Goal: Task Accomplishment & Management: Complete application form

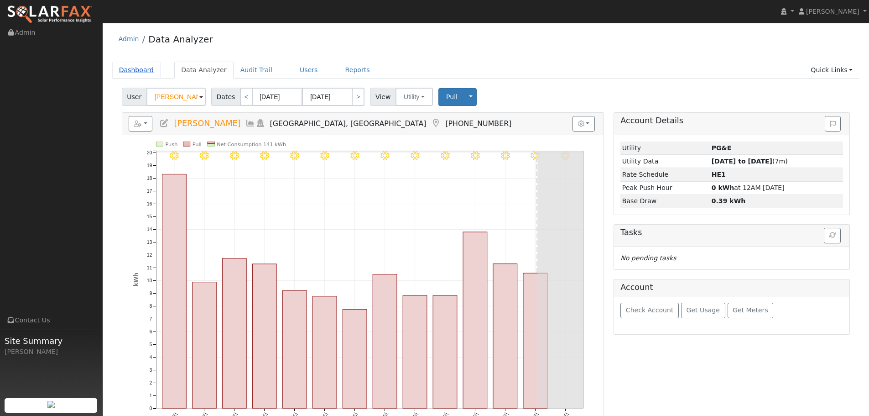
click at [142, 73] on link "Dashboard" at bounding box center [136, 70] width 49 height 17
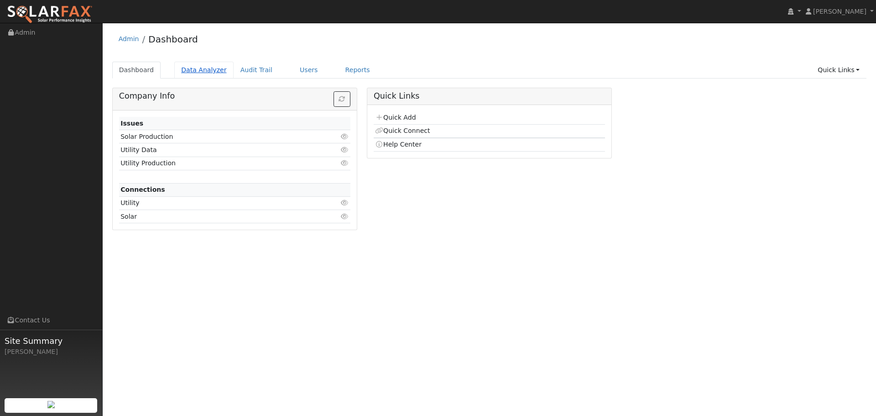
click at [194, 73] on link "Data Analyzer" at bounding box center [203, 70] width 59 height 17
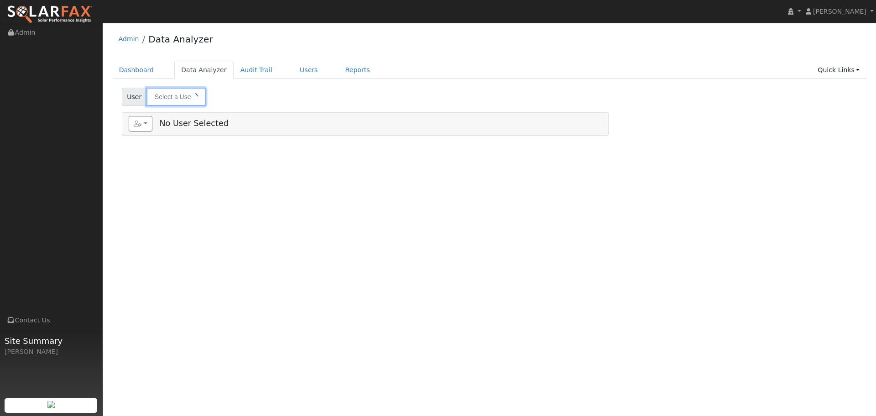
type input "[PERSON_NAME]"
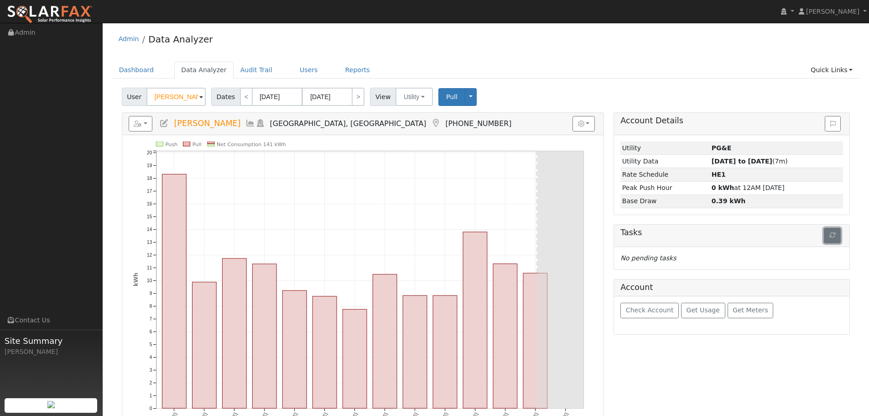
click at [835, 238] on icon "button" at bounding box center [832, 235] width 6 height 6
click at [447, 103] on button "Pull" at bounding box center [451, 97] width 27 height 18
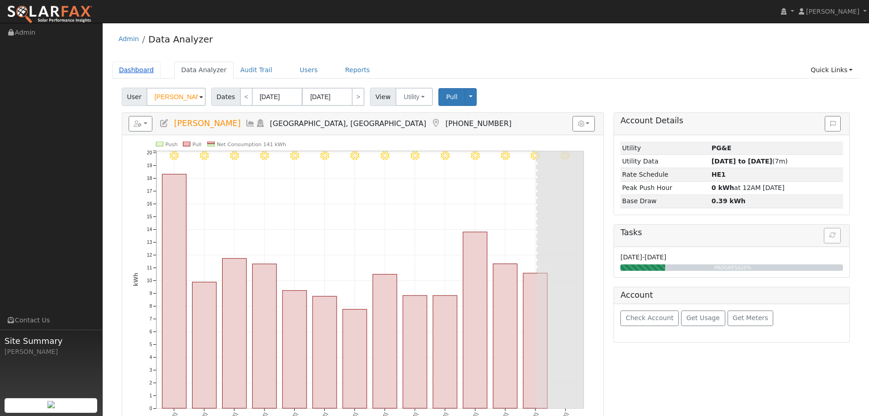
click at [142, 67] on link "Dashboard" at bounding box center [136, 70] width 49 height 17
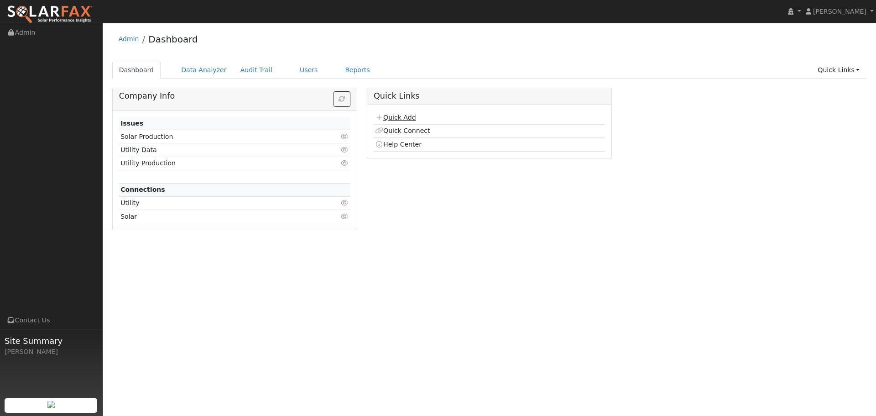
click at [401, 118] on link "Quick Add" at bounding box center [395, 117] width 41 height 7
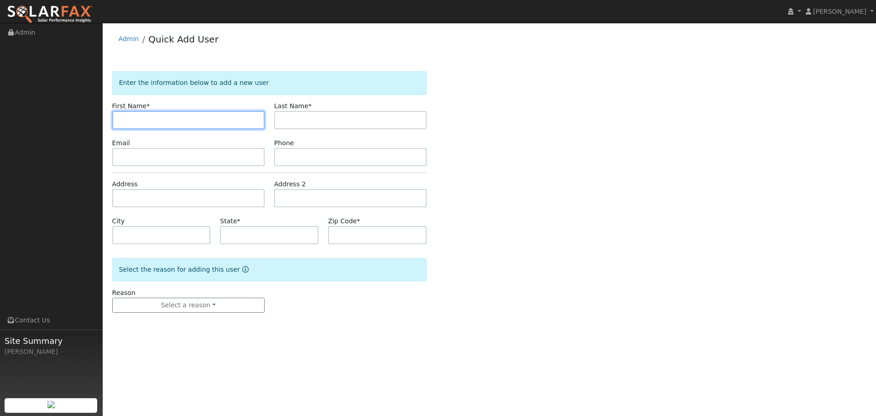
click at [179, 124] on input "text" at bounding box center [188, 120] width 152 height 18
paste input "[PERSON_NAME]"
type input "[PERSON_NAME]"
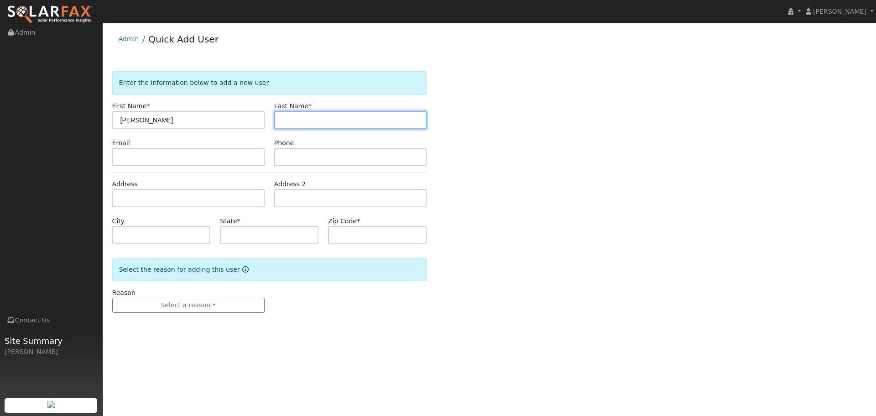
click at [304, 120] on input "text" at bounding box center [350, 120] width 152 height 18
paste input "[PERSON_NAME]"
drag, startPoint x: 302, startPoint y: 120, endPoint x: 281, endPoint y: 124, distance: 20.8
click at [281, 124] on input "[PERSON_NAME]" at bounding box center [350, 120] width 152 height 18
type input "[PERSON_NAME]"
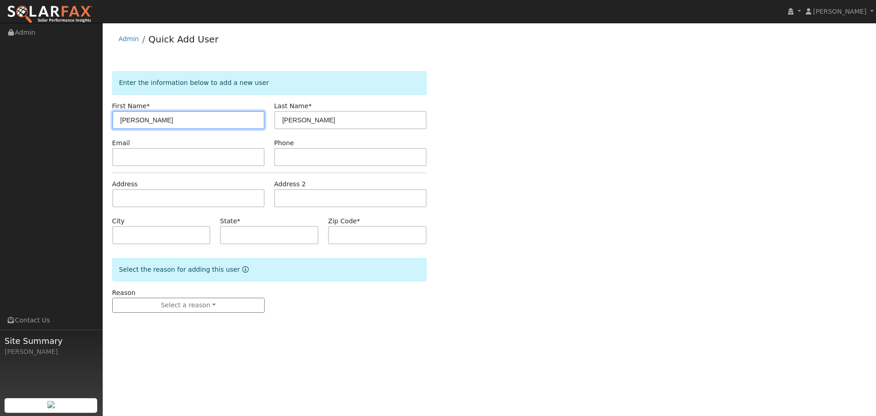
drag, startPoint x: 172, startPoint y: 120, endPoint x: 138, endPoint y: 126, distance: 34.2
click at [138, 126] on input "[PERSON_NAME]" at bounding box center [188, 120] width 152 height 18
type input "Manoj"
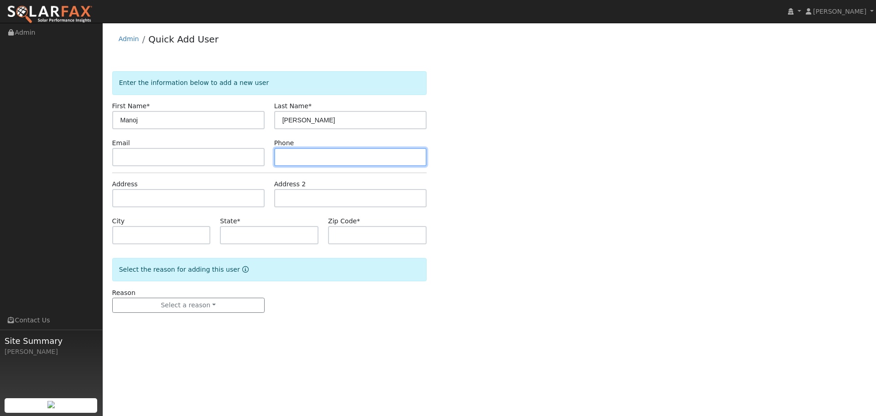
click at [297, 156] on input "text" at bounding box center [350, 157] width 152 height 18
paste input "[PHONE_NUMBER]"
type input "[PHONE_NUMBER]"
click at [214, 167] on form "Enter the information below to add a new user First Name * [PERSON_NAME] Last N…" at bounding box center [269, 201] width 314 height 260
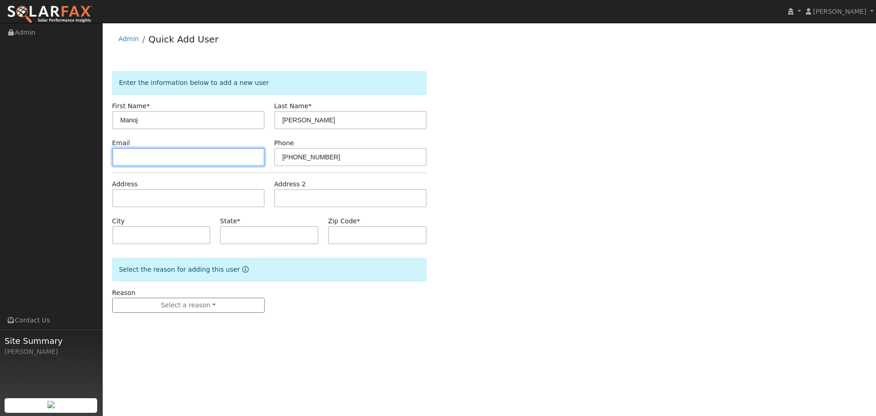
click at [214, 162] on input "text" at bounding box center [188, 157] width 152 height 18
paste input "[EMAIL_ADDRESS][DOMAIN_NAME]"
drag, startPoint x: 189, startPoint y: 159, endPoint x: 261, endPoint y: 149, distance: 72.4
click at [260, 150] on input "[EMAIL_ADDRESS]@[DOMAIN_NAME]" at bounding box center [188, 157] width 152 height 18
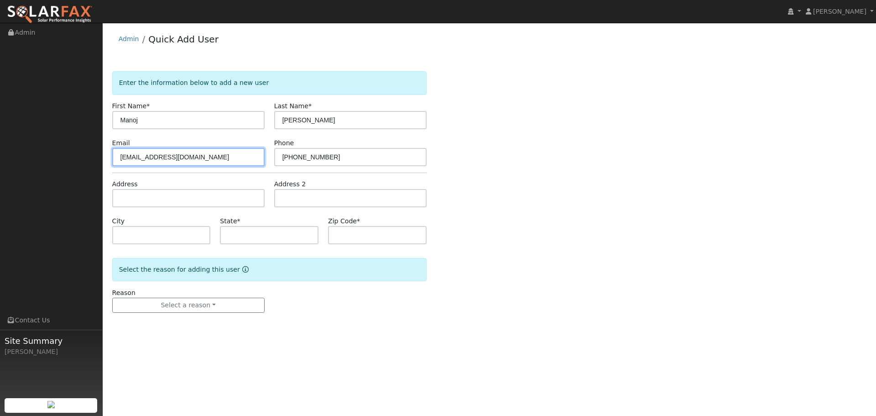
type input "[EMAIL_ADDRESS][DOMAIN_NAME]"
click at [189, 189] on div "Address" at bounding box center [188, 193] width 162 height 28
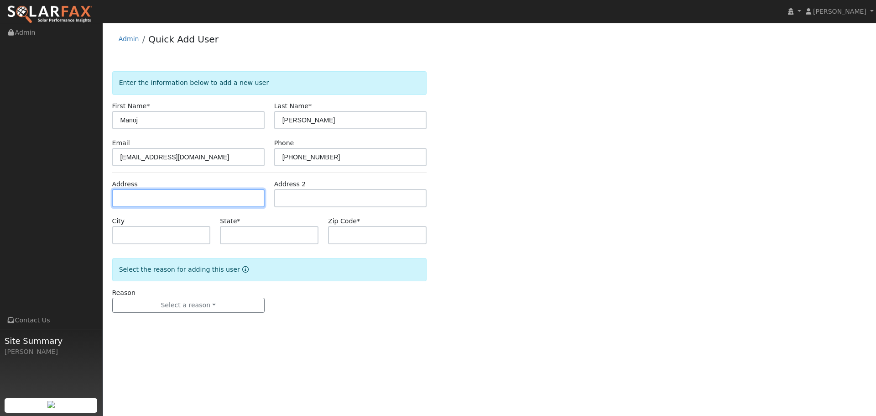
click at [189, 194] on input "text" at bounding box center [188, 198] width 152 height 18
paste input "[STREET_ADDRESS]"
type input "[STREET_ADDRESS]"
type input "Pleasanton"
type input "CA"
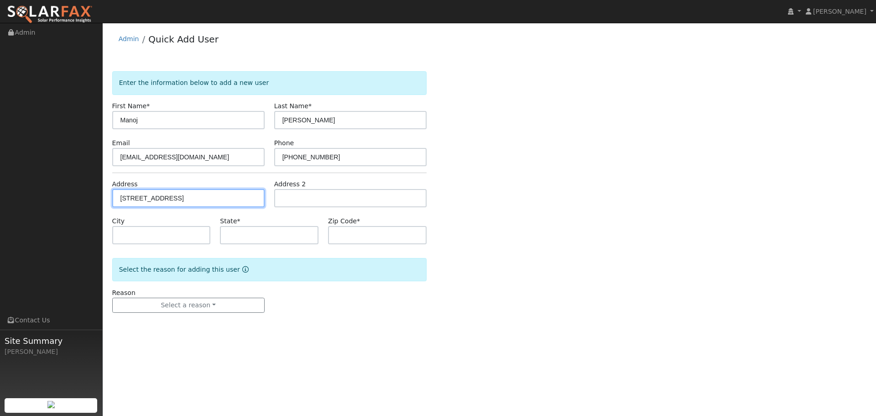
type input "94588"
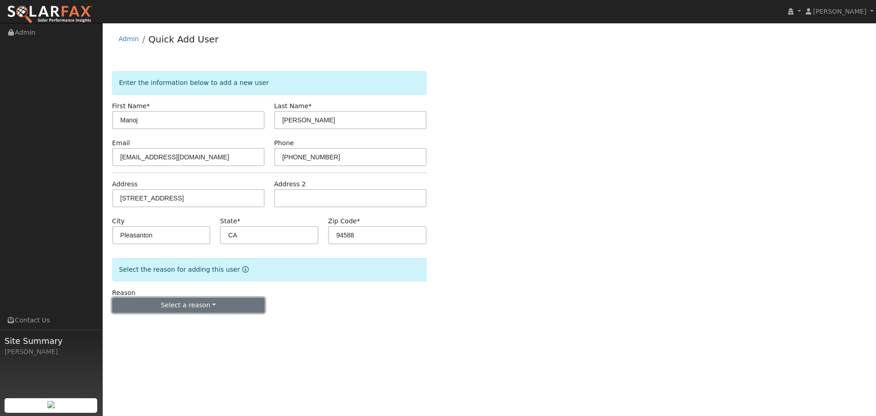
click at [167, 306] on button "Select a reason" at bounding box center [188, 305] width 152 height 16
click at [165, 322] on link "New lead" at bounding box center [163, 324] width 101 height 13
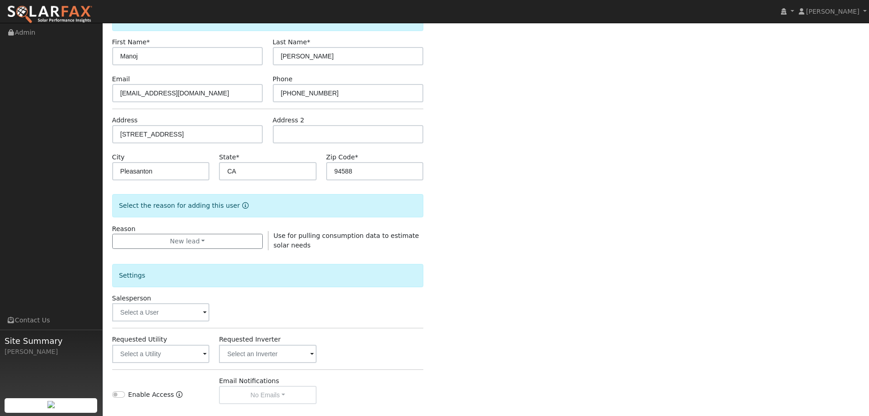
scroll to position [175, 0]
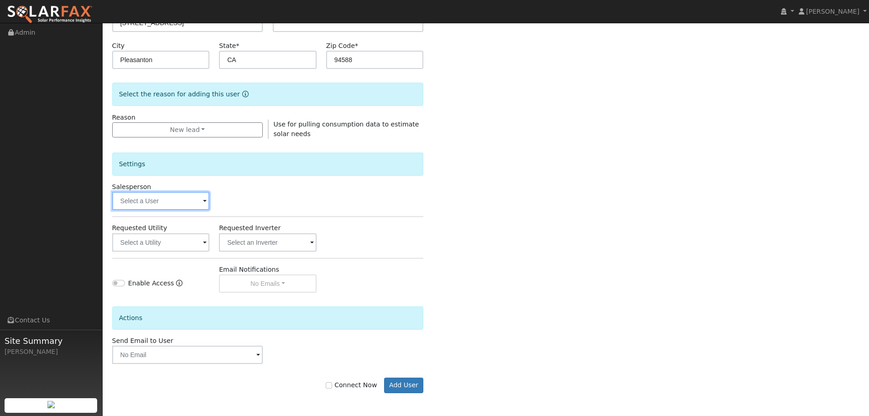
click at [179, 199] on input "text" at bounding box center [161, 201] width 98 height 18
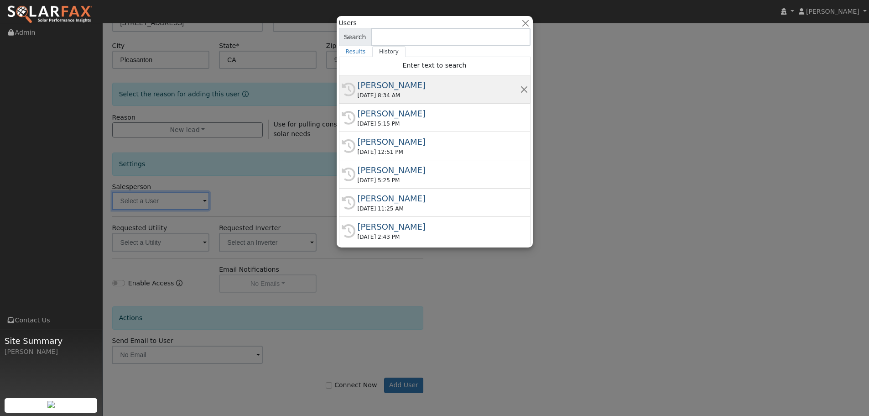
click at [404, 87] on div "Paul Karst" at bounding box center [439, 85] width 162 height 12
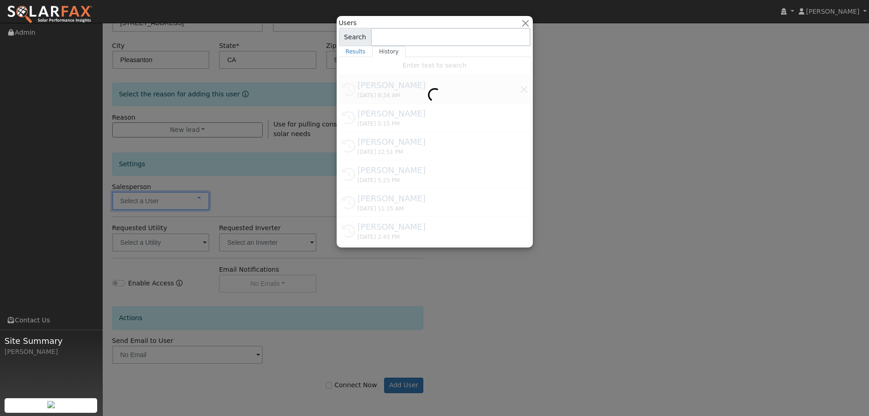
type input "Paul Karst"
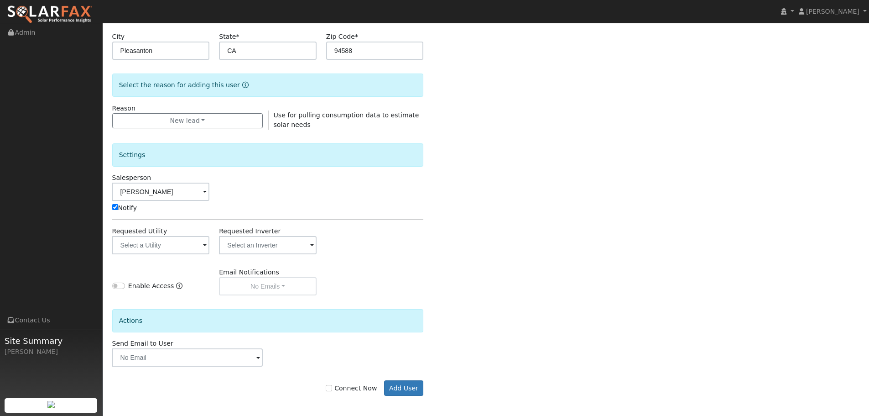
scroll to position [187, 0]
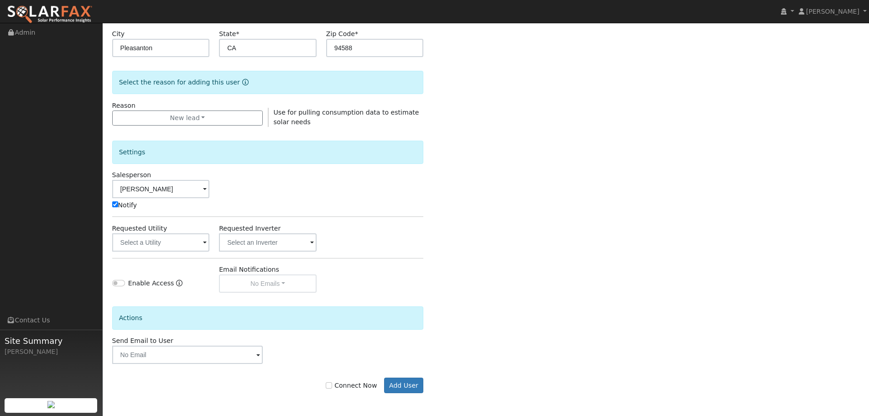
click at [357, 390] on label "Connect Now" at bounding box center [351, 385] width 51 height 10
click at [332, 388] on input "Connect Now" at bounding box center [329, 385] width 6 height 6
checkbox input "true"
click at [402, 387] on button "Add User" at bounding box center [404, 385] width 40 height 16
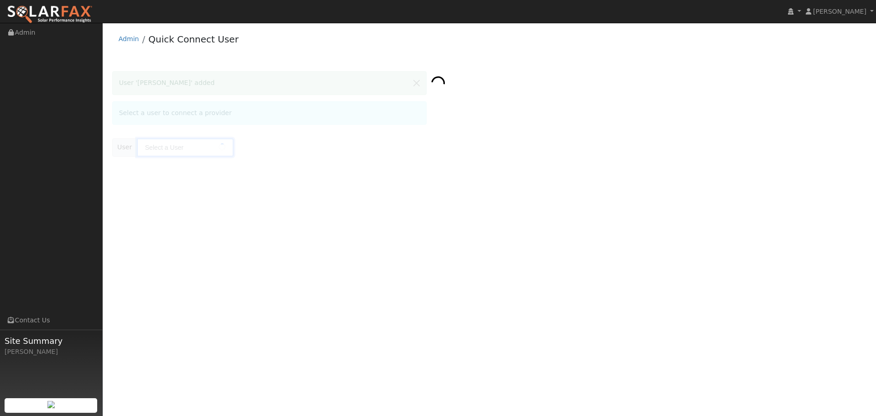
type input "[PERSON_NAME]"
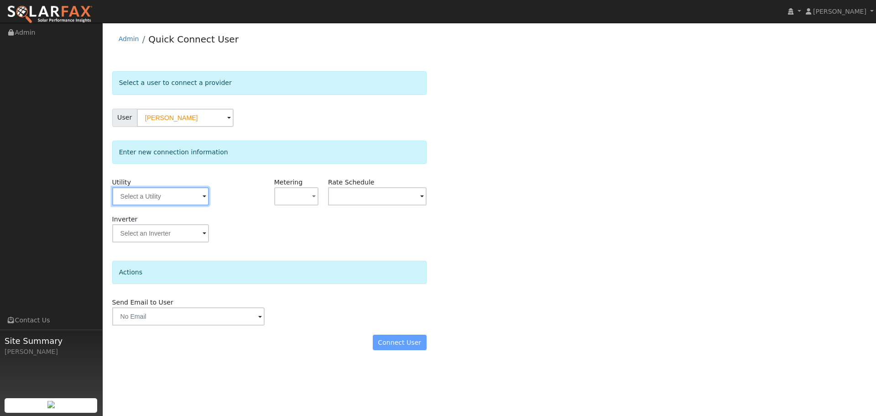
click at [160, 200] on input "text" at bounding box center [160, 196] width 97 height 18
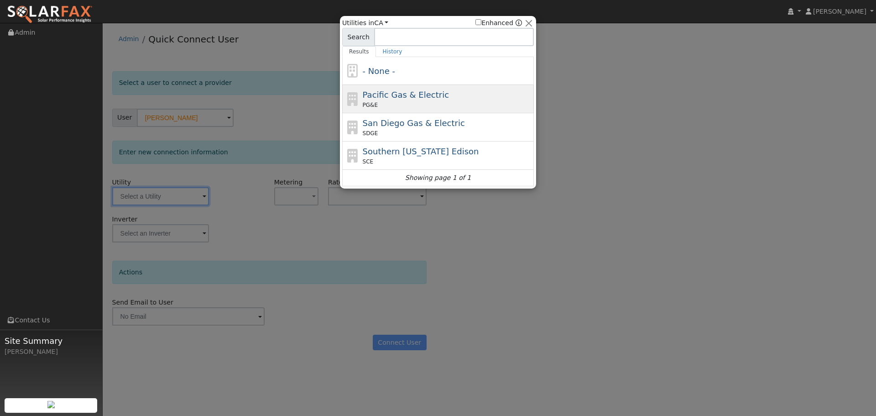
click at [392, 93] on span "Pacific Gas & Electric" at bounding box center [406, 95] width 86 height 10
type input "PG&E"
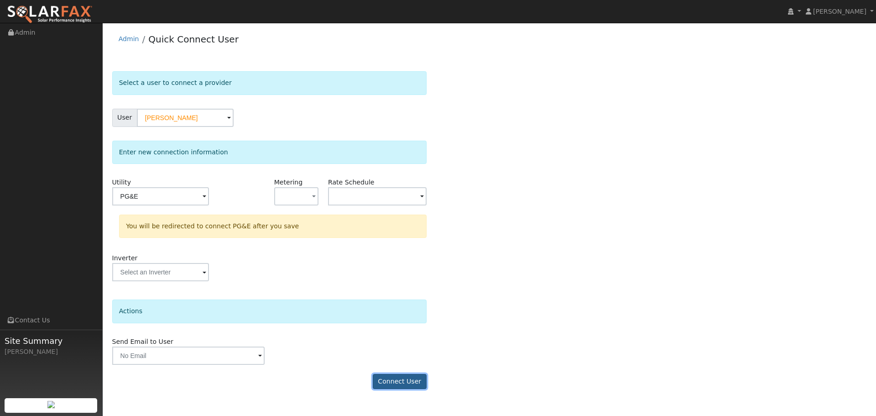
click at [388, 381] on button "Connect User" at bounding box center [400, 382] width 54 height 16
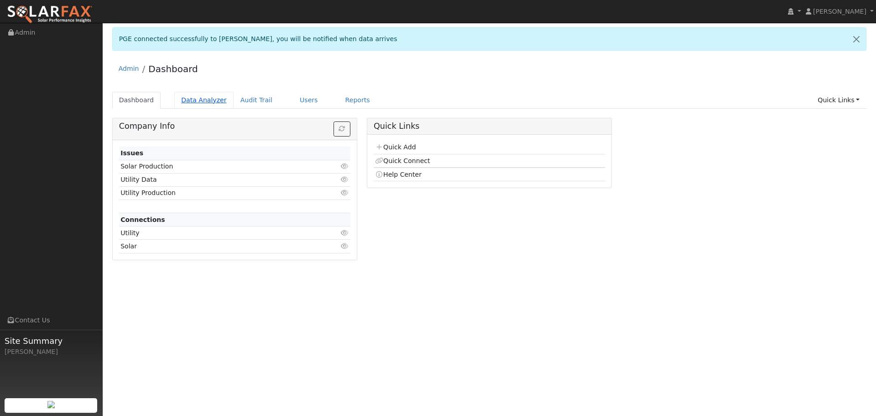
click at [203, 105] on link "Data Analyzer" at bounding box center [203, 100] width 59 height 17
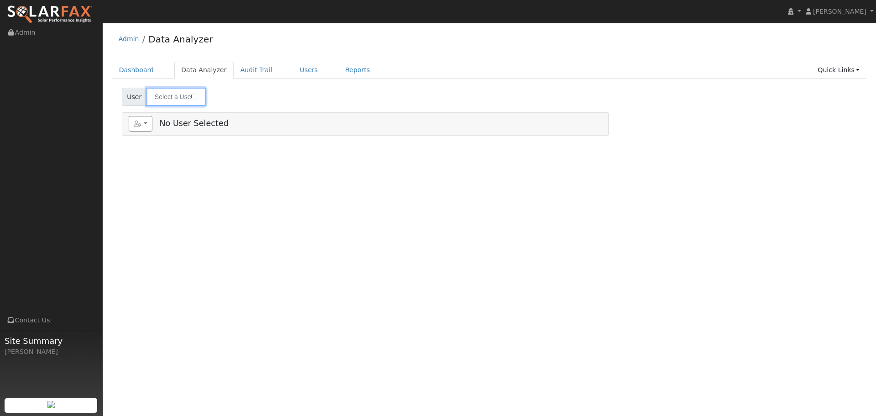
type input "Roberto Sanchez"
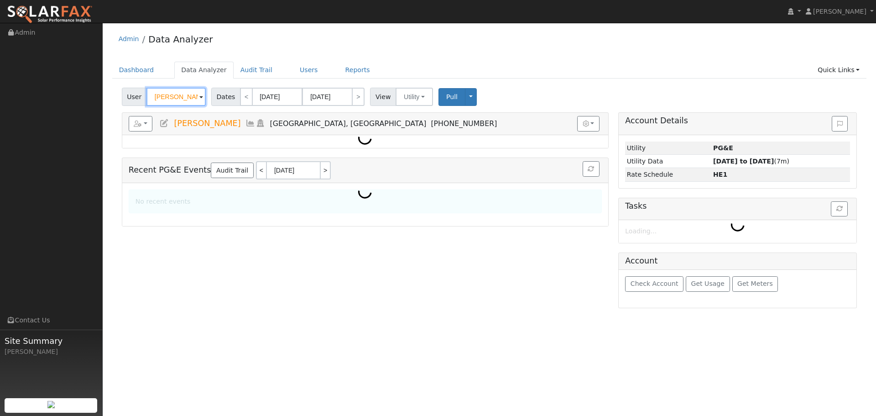
click at [183, 97] on input "Roberto Sanchez" at bounding box center [175, 97] width 59 height 18
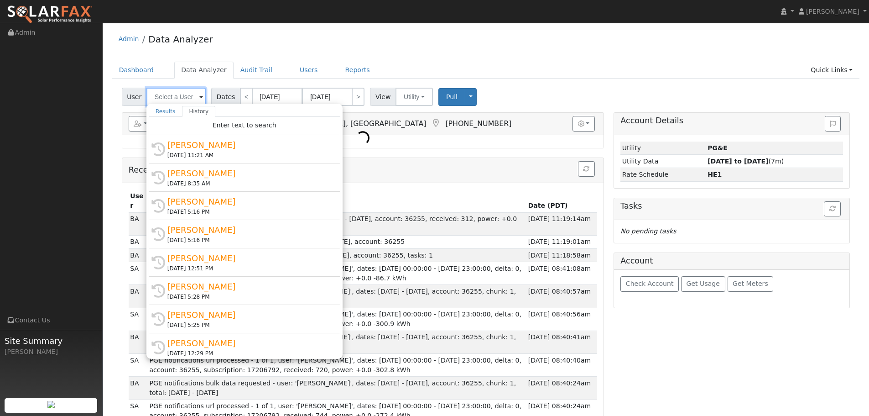
paste input "(408) 981-7068"
type input "(408) 981-7068"
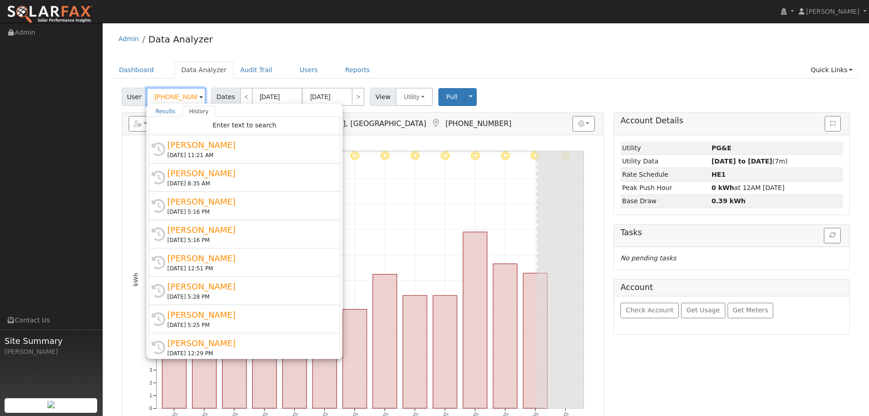
scroll to position [0, 1]
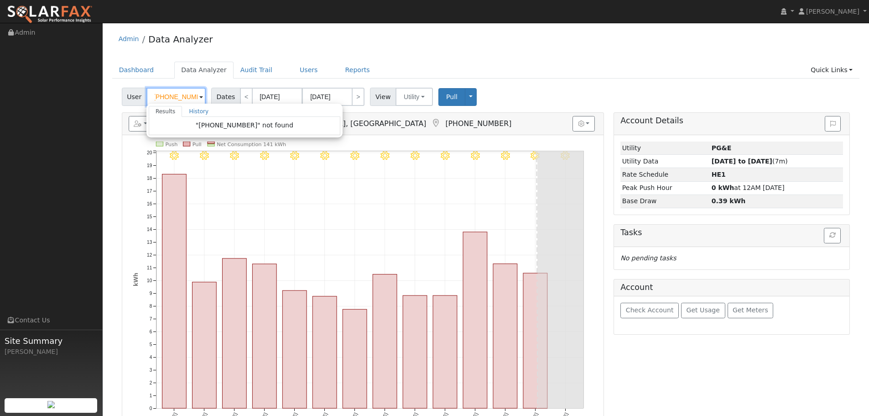
click at [183, 97] on input "(408) 981-7068" at bounding box center [175, 97] width 59 height 18
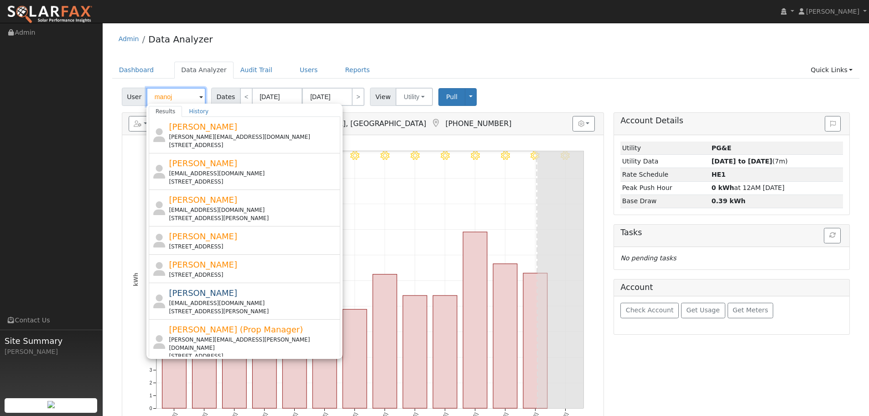
click at [175, 95] on input "manoj" at bounding box center [175, 97] width 59 height 18
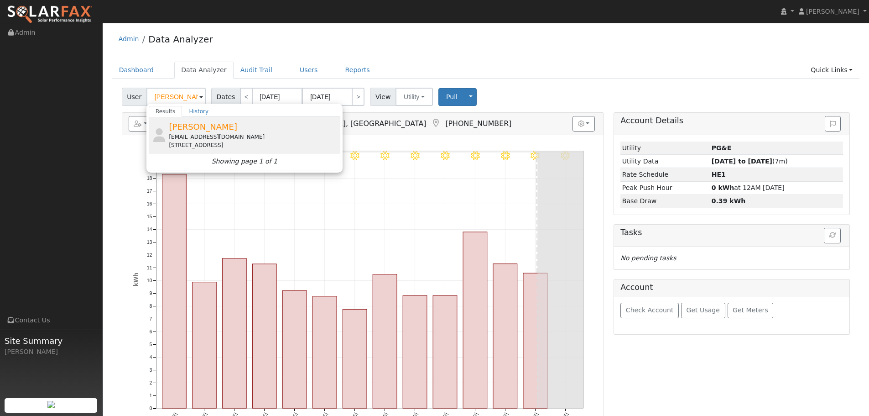
click at [210, 129] on span "[PERSON_NAME]" at bounding box center [203, 127] width 68 height 10
type input "[PERSON_NAME]"
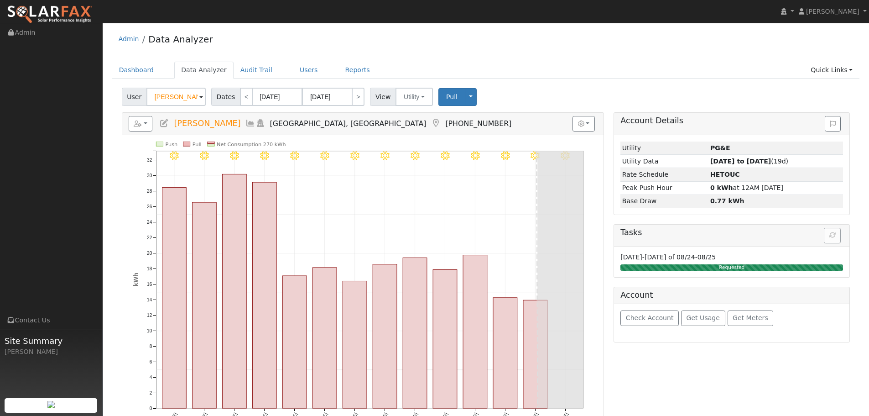
click at [831, 236] on h5 "Tasks" at bounding box center [731, 233] width 223 height 10
click at [446, 95] on span "Pull" at bounding box center [451, 96] width 11 height 7
click at [509, 83] on div "Dashboard Data Analyzer Audit Trail Users Reports Quick Links Quick Add Quick C…" at bounding box center [486, 75] width 748 height 26
